Goal: Information Seeking & Learning: Learn about a topic

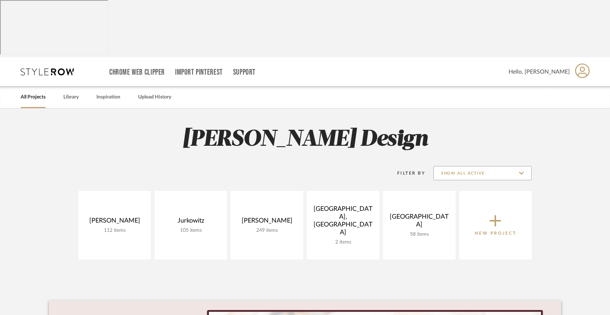
click at [467, 166] on input "Show All Active" at bounding box center [482, 173] width 98 height 14
click at [452, 152] on span "Archived" at bounding box center [483, 152] width 84 height 6
type input "Archived"
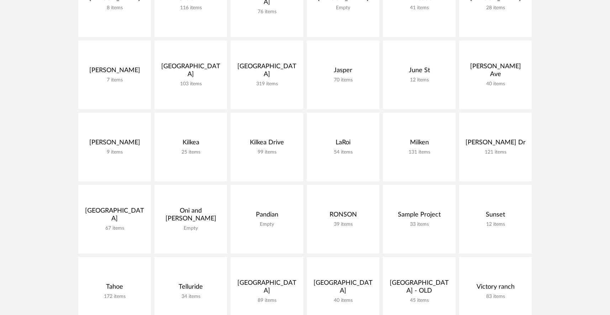
scroll to position [375, 0]
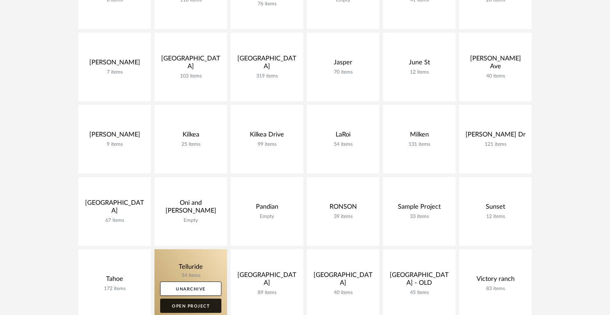
click at [186, 299] on link "Open Project" at bounding box center [190, 306] width 61 height 14
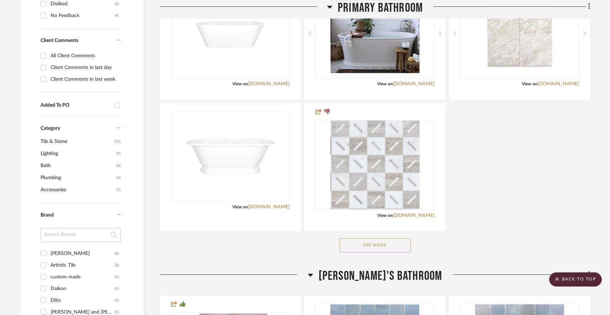
scroll to position [397, 0]
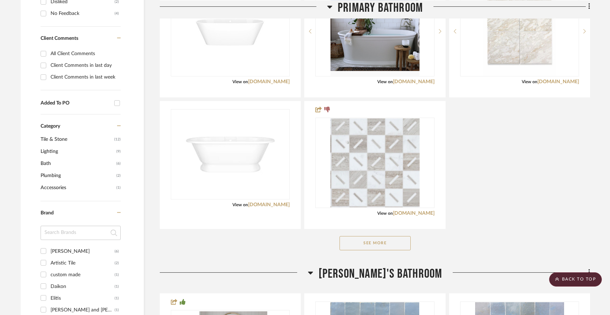
click at [372, 236] on button "See More" at bounding box center [374, 243] width 71 height 14
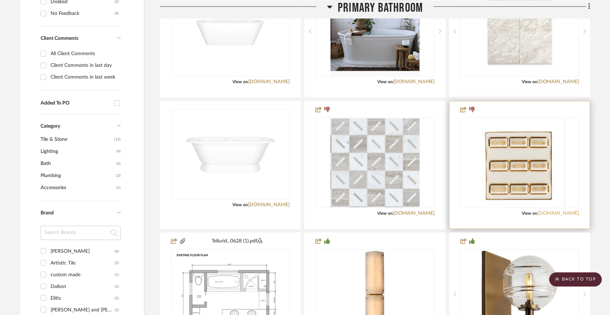
click at [546, 211] on link "[DOMAIN_NAME]" at bounding box center [558, 213] width 42 height 5
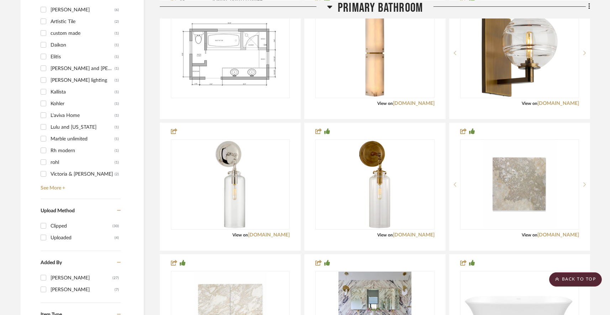
scroll to position [642, 0]
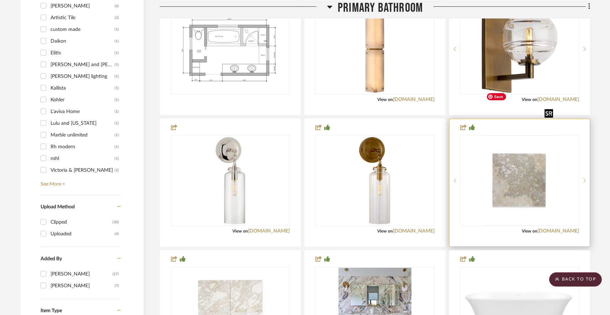
click at [506, 142] on img "0" at bounding box center [519, 180] width 73 height 89
click at [506, 143] on img "0" at bounding box center [519, 180] width 73 height 89
click at [554, 229] on link "[DOMAIN_NAME]" at bounding box center [558, 231] width 42 height 5
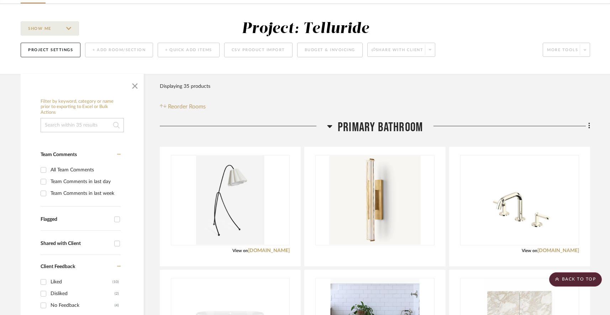
scroll to position [0, 0]
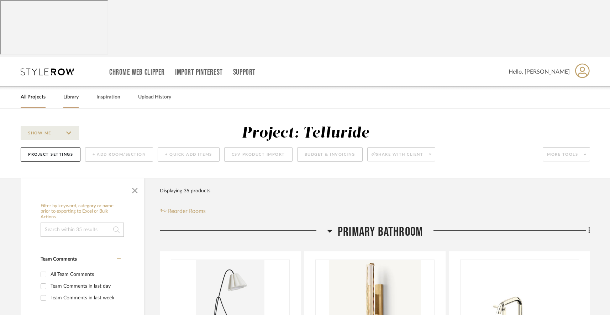
click at [70, 92] on link "Library" at bounding box center [70, 97] width 15 height 10
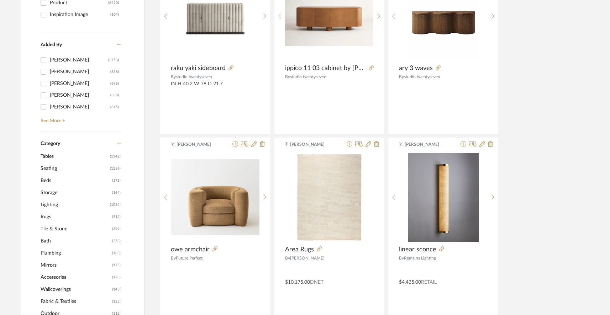
scroll to position [249, 0]
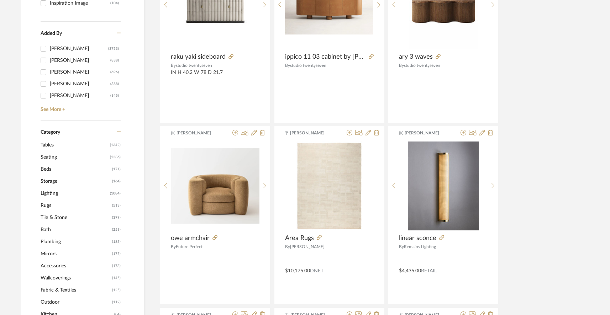
click at [55, 212] on span "Tile & Stone" at bounding box center [76, 218] width 70 height 12
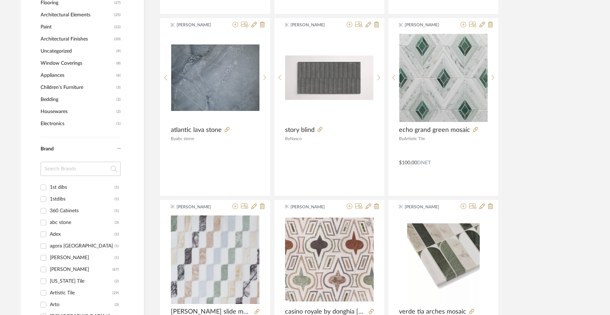
scroll to position [771, 0]
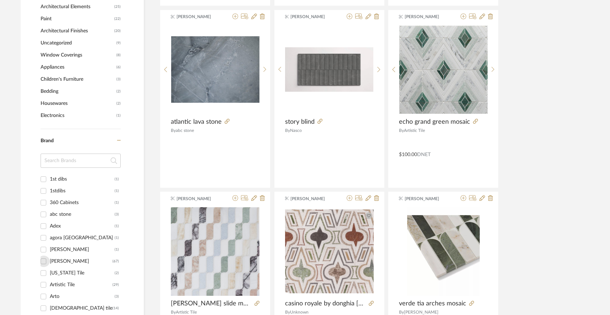
click at [42, 256] on input "[PERSON_NAME] (67)" at bounding box center [43, 261] width 11 height 11
checkbox input "true"
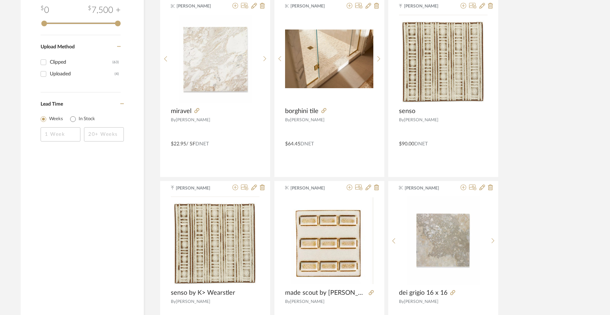
scroll to position [761, 0]
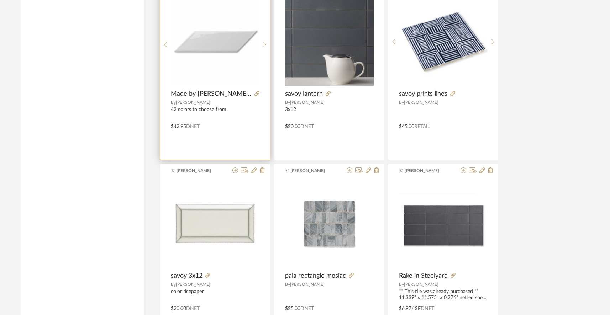
scroll to position [2107, 0]
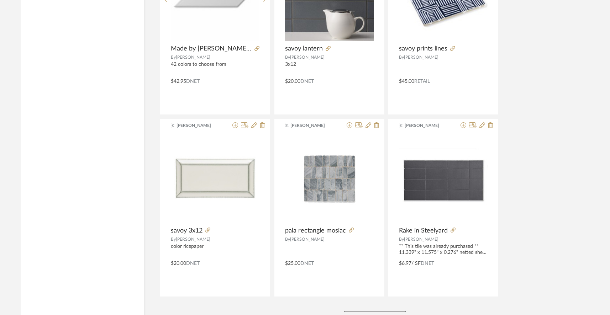
click at [361, 311] on button "View More" at bounding box center [375, 318] width 62 height 14
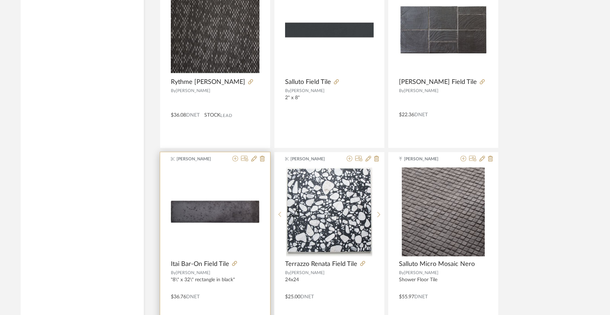
scroll to position [2437, 0]
click at [233, 261] on icon at bounding box center [234, 263] width 5 height 5
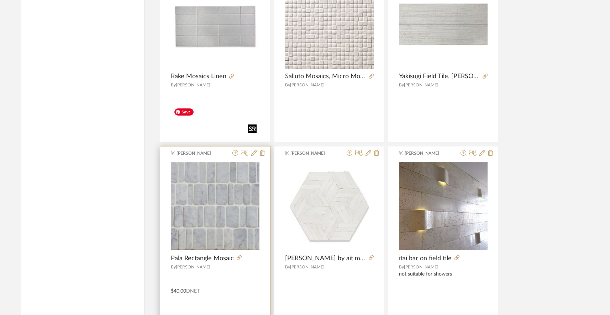
scroll to position [3896, 0]
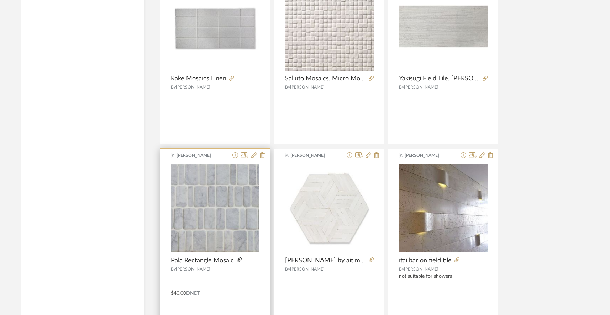
click at [237, 257] on icon at bounding box center [238, 259] width 5 height 5
